Goal: Task Accomplishment & Management: Use online tool/utility

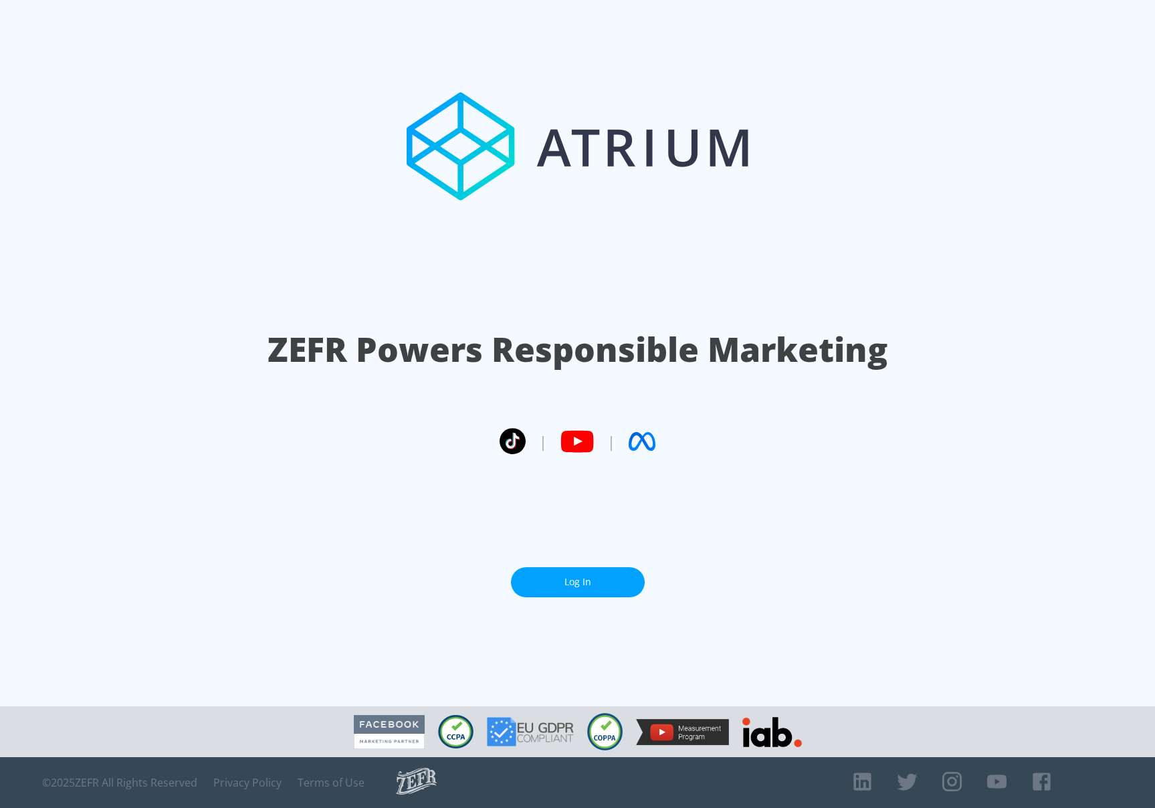
click at [599, 587] on link "Log In" at bounding box center [578, 582] width 134 height 30
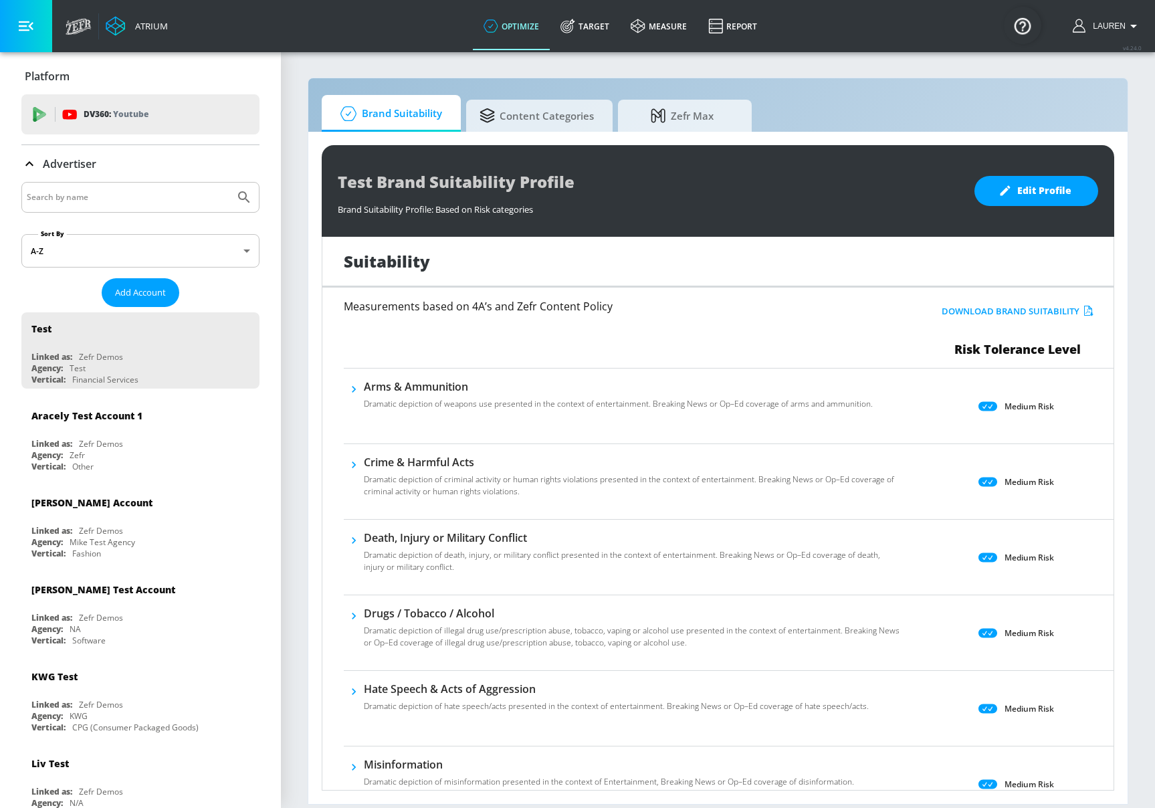
click at [132, 191] on input "Search by name" at bounding box center [128, 197] width 203 height 17
click at [229, 183] on button "Submit Search" at bounding box center [243, 197] width 29 height 29
click at [91, 192] on input "AZLA" at bounding box center [128, 197] width 203 height 17
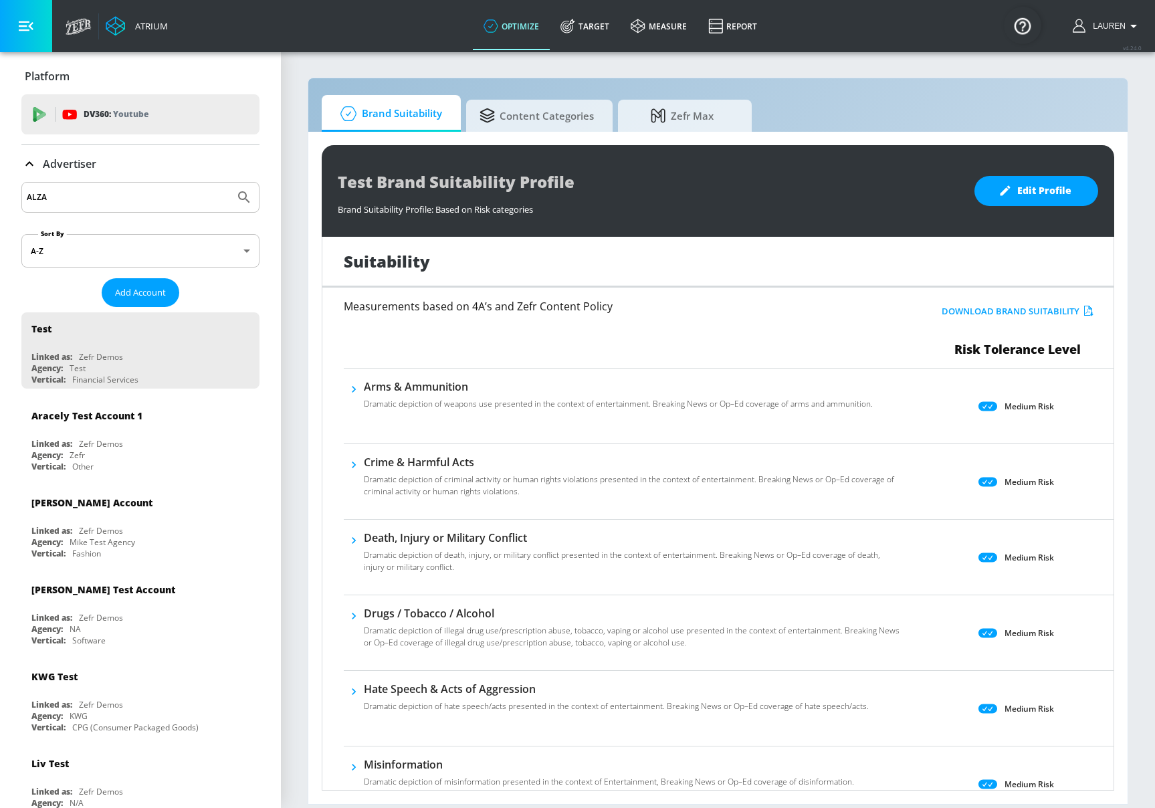
click at [229, 183] on button "Submit Search" at bounding box center [243, 197] width 29 height 29
drag, startPoint x: 112, startPoint y: 195, endPoint x: 35, endPoint y: 212, distance: 79.4
click at [112, 195] on input "ALZA" at bounding box center [128, 197] width 203 height 17
type input "ALZLA"
click at [229, 183] on button "Submit Search" at bounding box center [243, 197] width 29 height 29
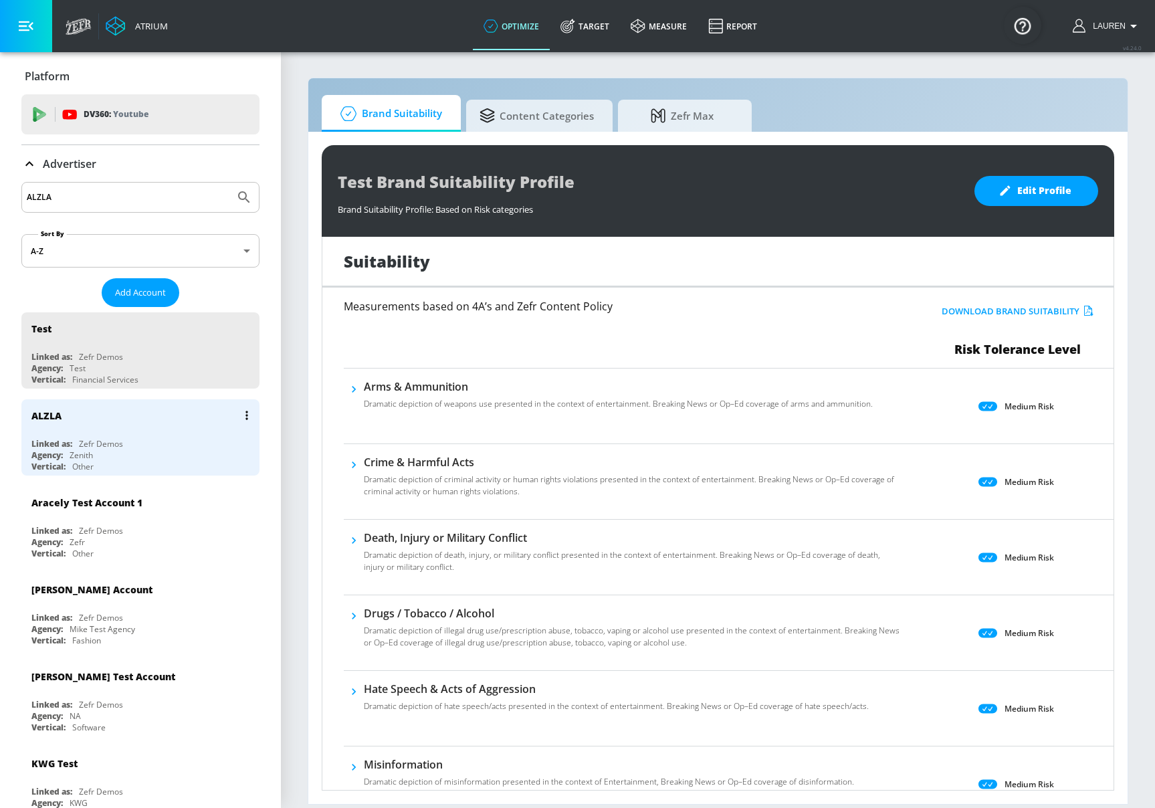
click at [180, 448] on div "Linked as: Zefr Demos" at bounding box center [143, 443] width 225 height 11
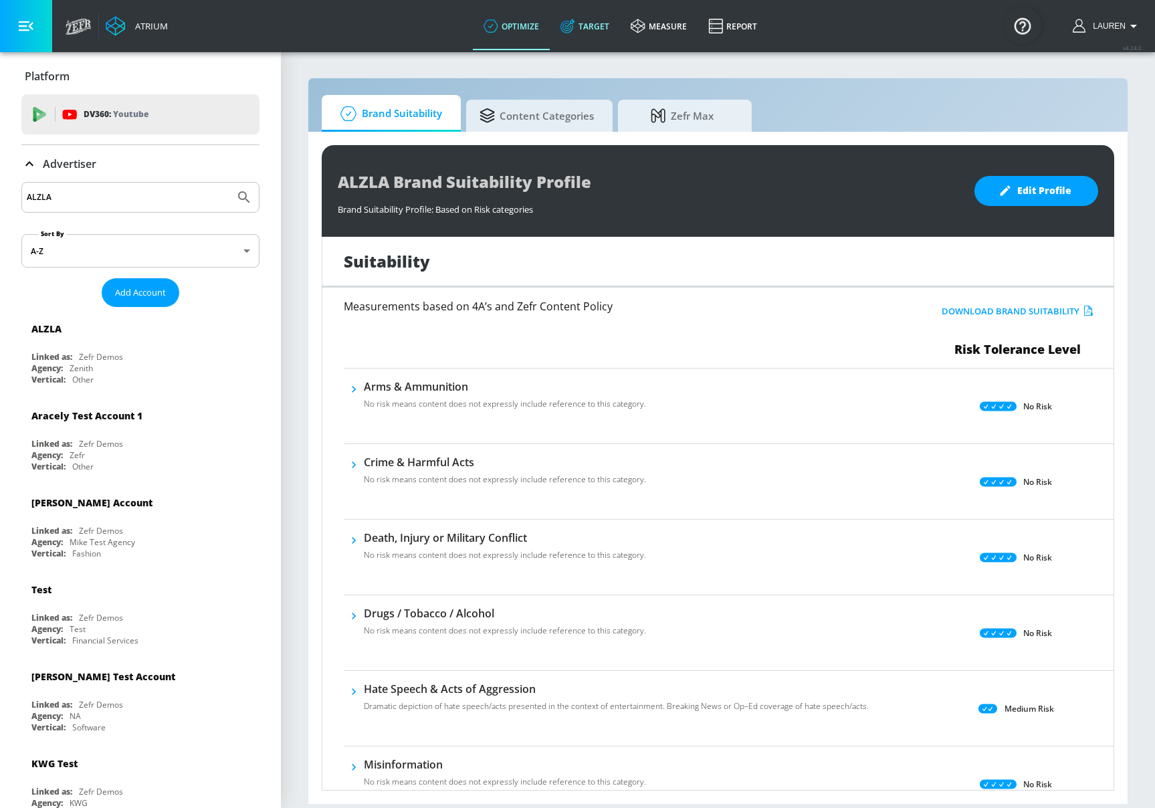
click at [579, 25] on link "Target" at bounding box center [585, 26] width 70 height 48
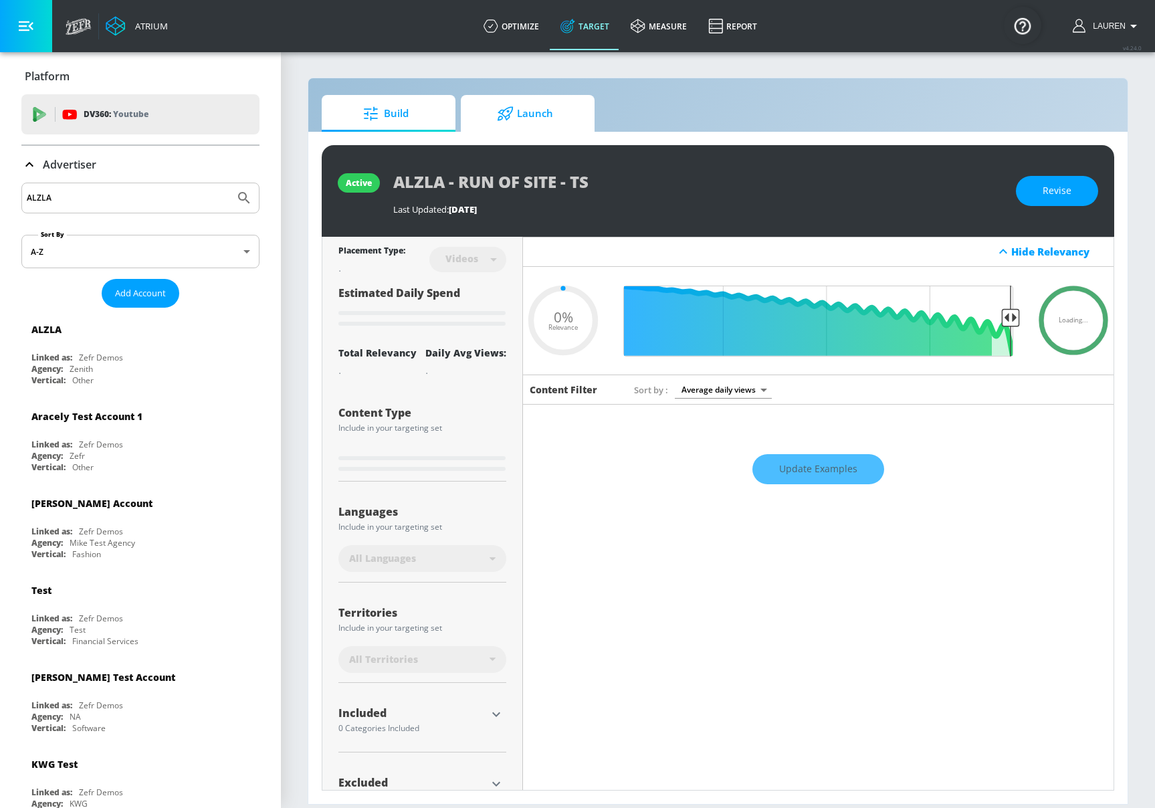
type input "0.05"
click at [494, 126] on span "Launch" at bounding box center [525, 114] width 102 height 32
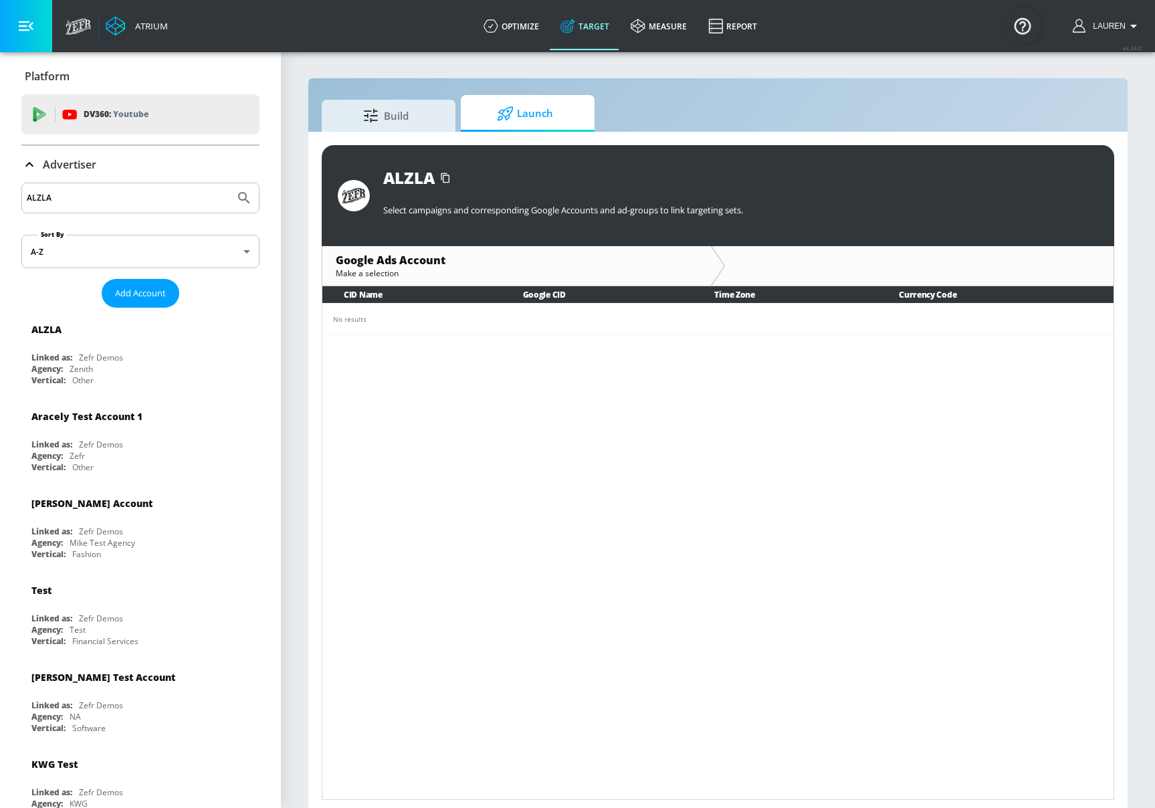
click at [118, 209] on div "ALZLA" at bounding box center [140, 198] width 238 height 31
click at [118, 197] on input "ALZLA" at bounding box center [128, 197] width 203 height 17
type input "Alzheimer"
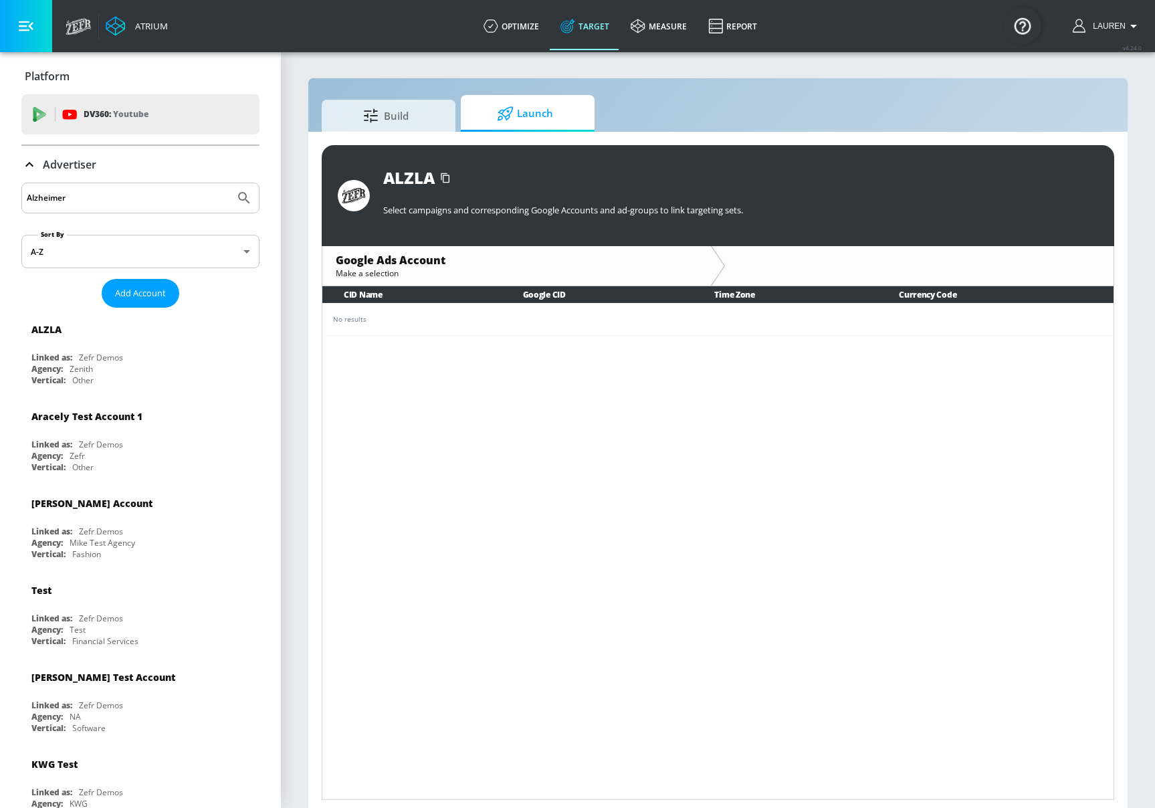
click at [229, 183] on button "Submit Search" at bounding box center [243, 197] width 29 height 29
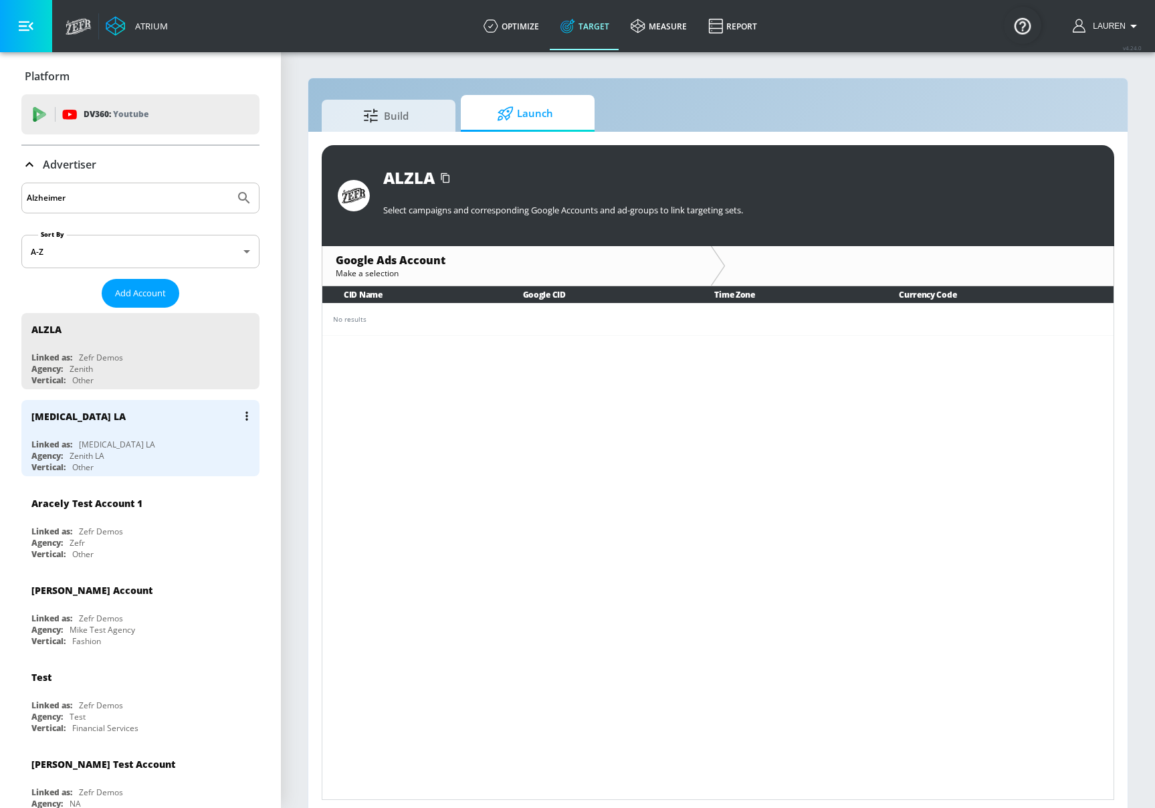
click at [171, 415] on div "[MEDICAL_DATA] LA" at bounding box center [143, 416] width 225 height 32
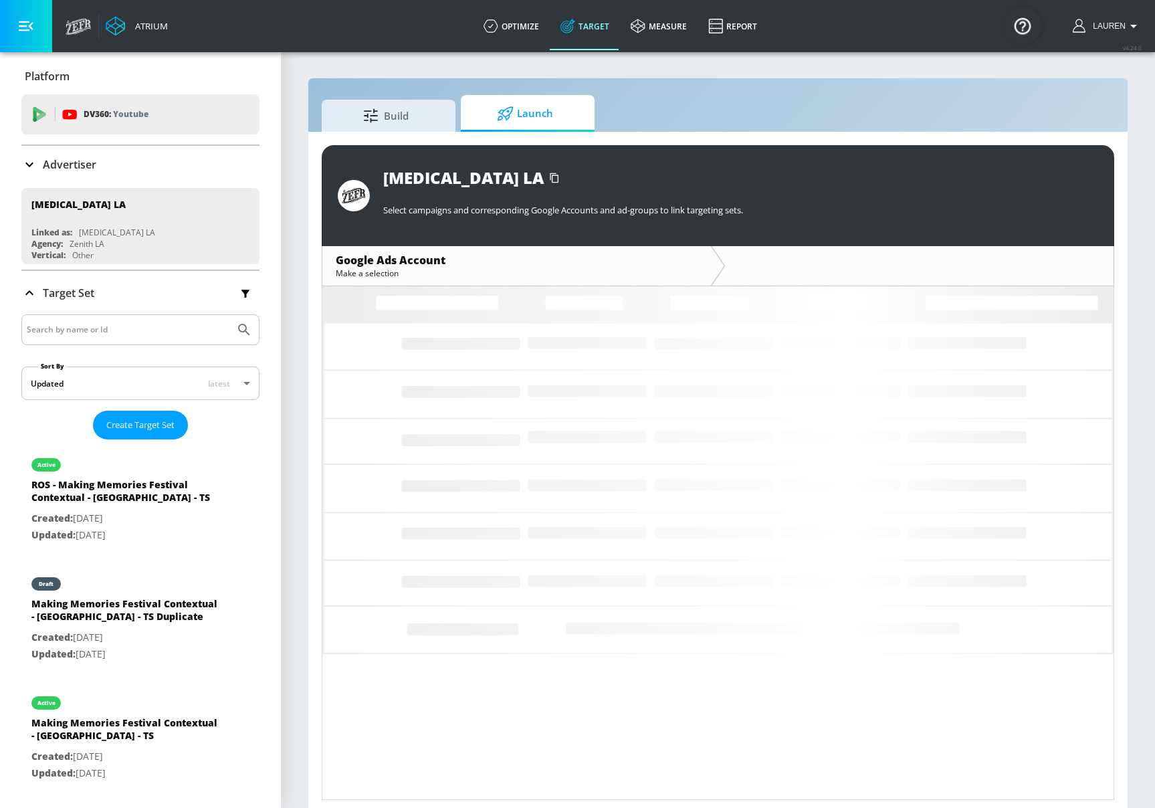
click at [524, 107] on span "Launch" at bounding box center [525, 114] width 102 height 32
